Goal: Navigation & Orientation: Find specific page/section

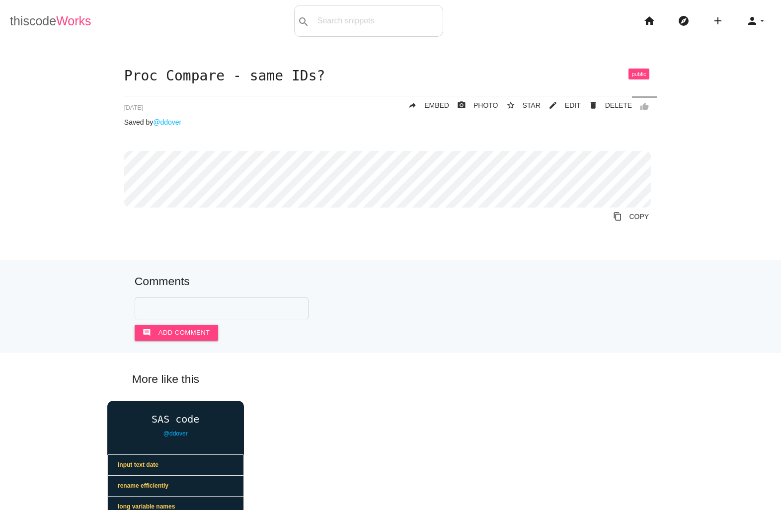
click at [57, 24] on span "Works" at bounding box center [73, 21] width 35 height 14
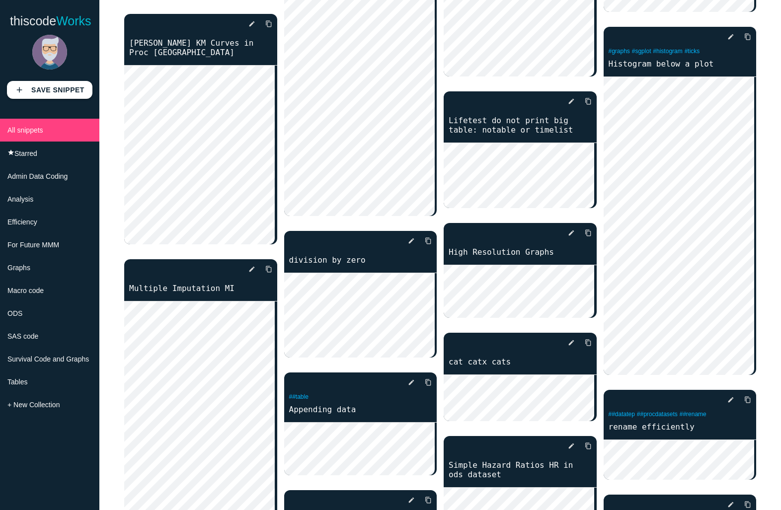
scroll to position [348, 0]
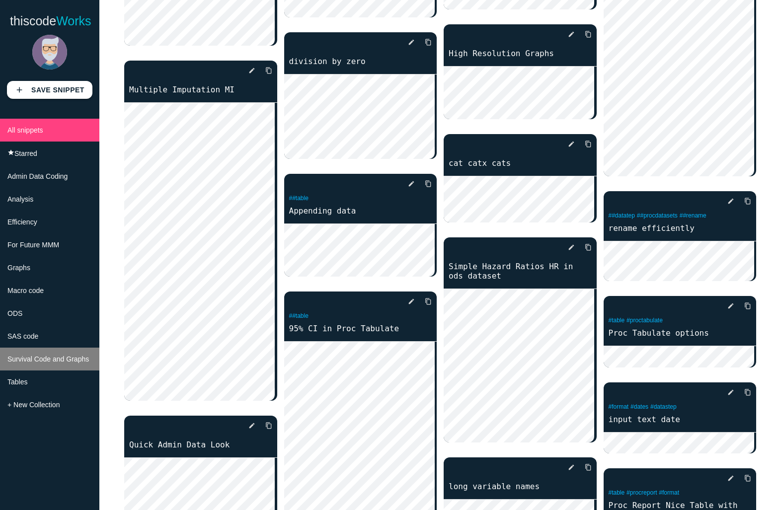
click at [23, 363] on span "Survival Code and Graphs" at bounding box center [47, 359] width 81 height 8
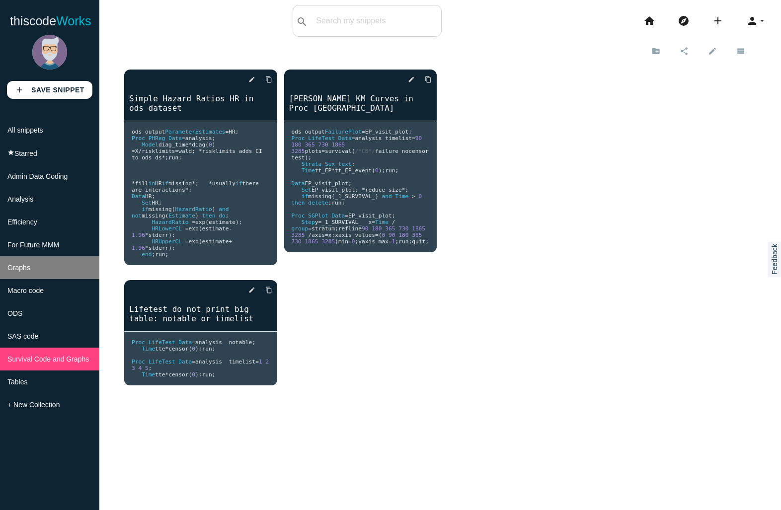
click at [33, 277] on li "Graphs" at bounding box center [49, 267] width 99 height 23
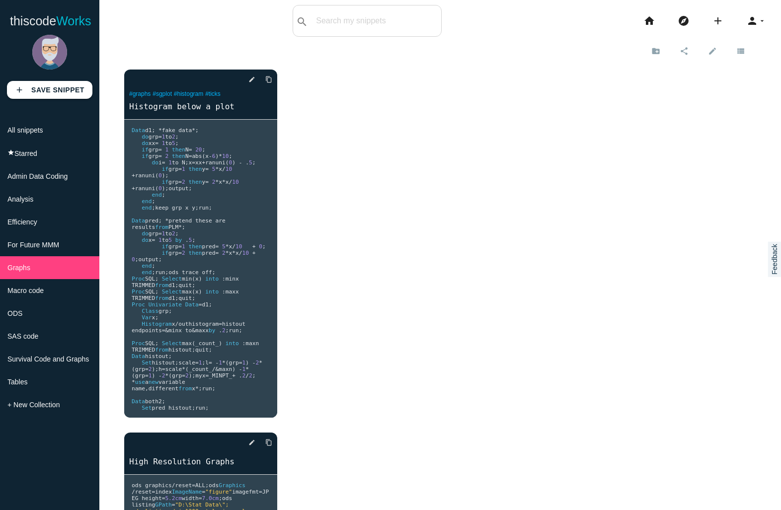
click at [408, 234] on div "delete star_border photo_camera edit content_copy #graphs #sgplot #histogram #t…" at bounding box center [440, 298] width 632 height 477
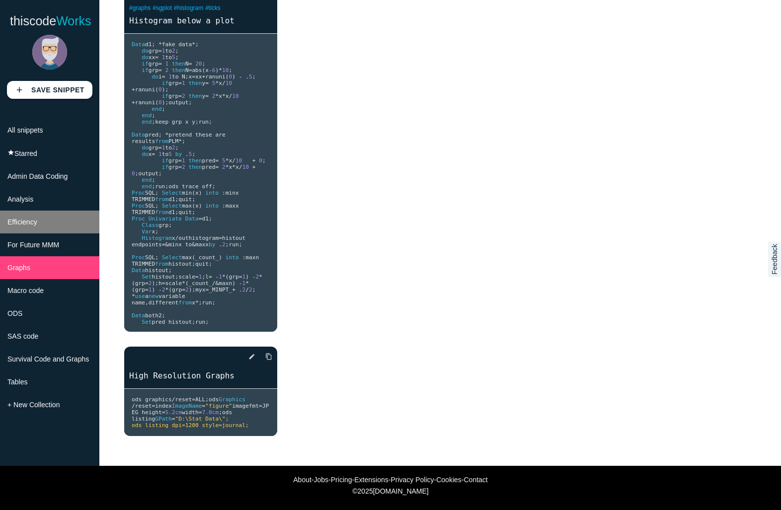
click at [23, 226] on span "Efficiency" at bounding box center [22, 222] width 30 height 8
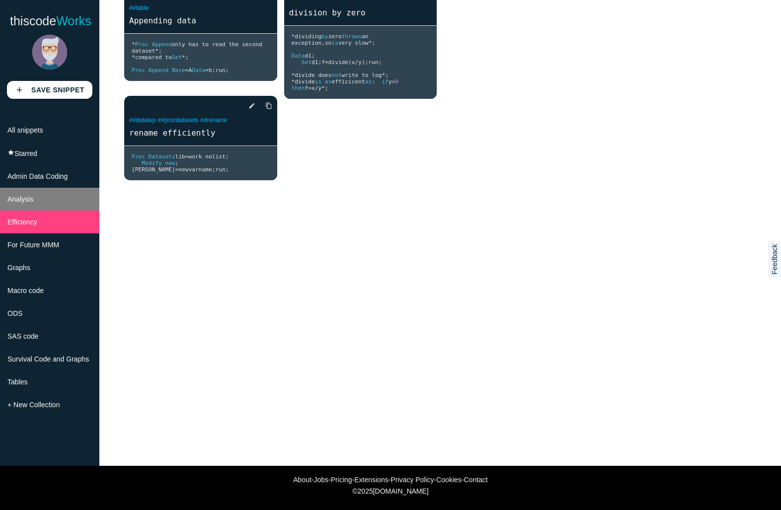
click at [22, 203] on span "Analysis" at bounding box center [20, 199] width 26 height 8
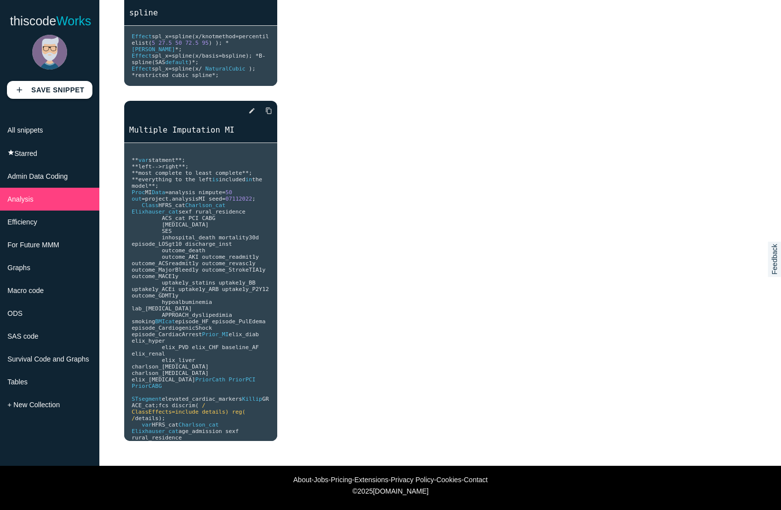
scroll to position [0, 0]
